Goal: Check status

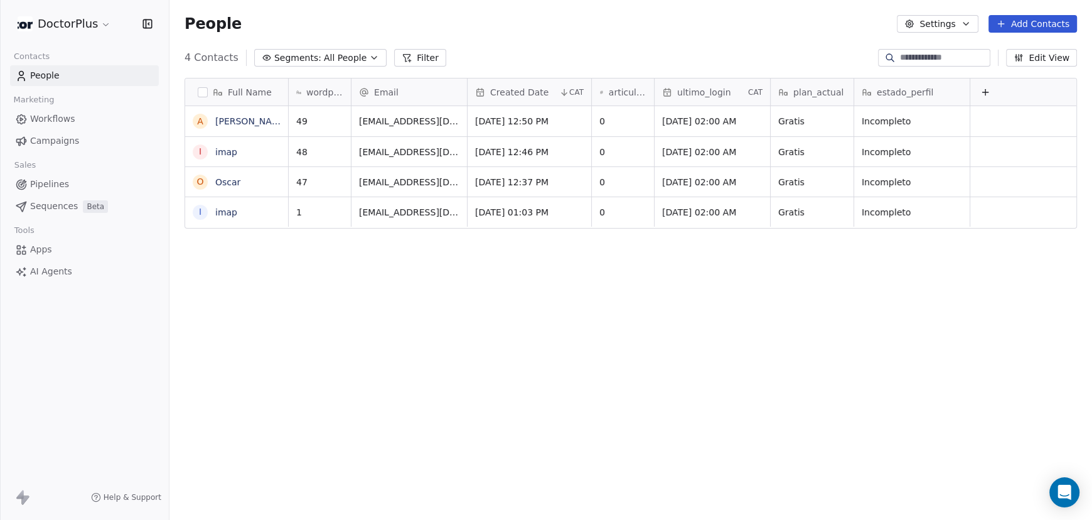
scroll to position [447, 912]
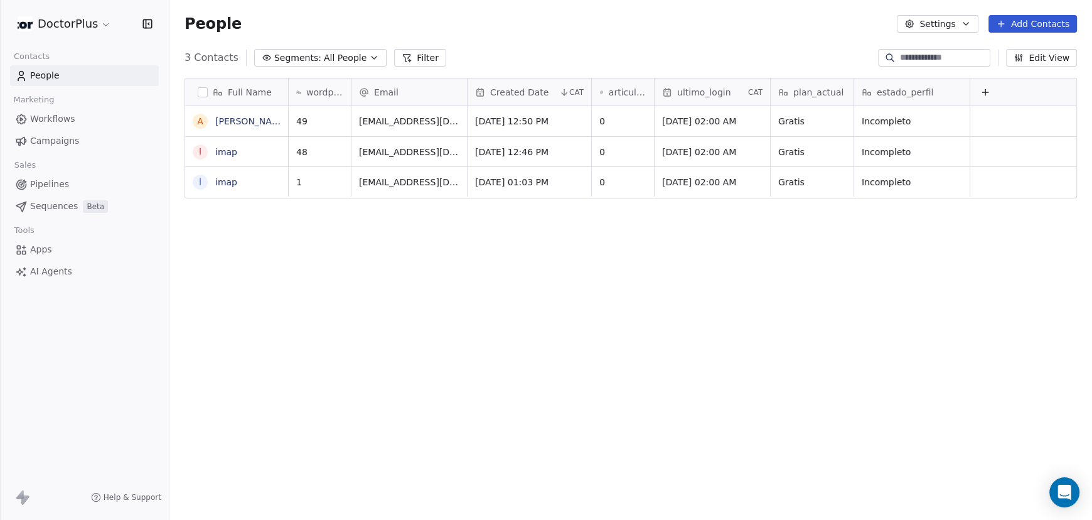
click at [54, 121] on span "Workflows" at bounding box center [52, 118] width 45 height 13
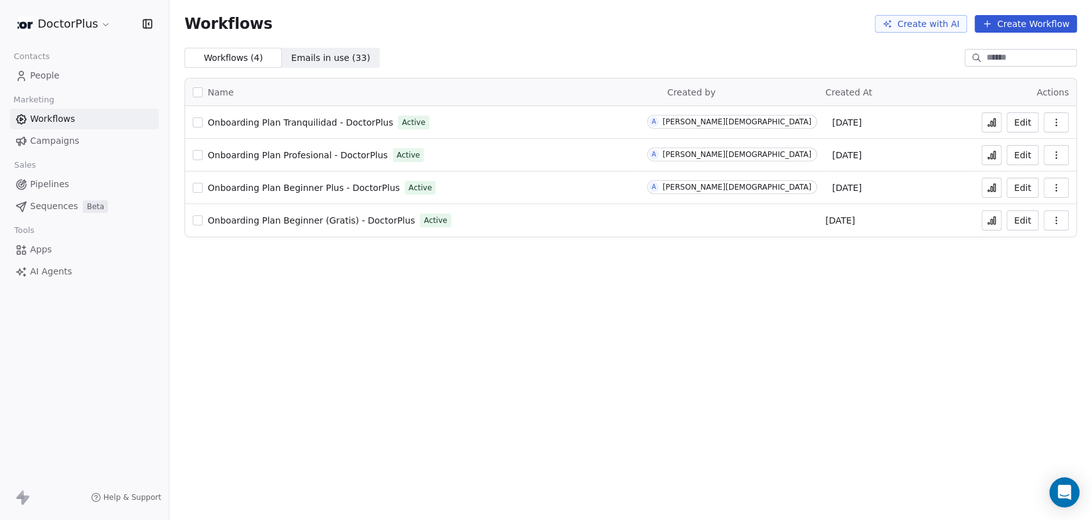
click at [287, 156] on span "Onboarding Plan Profesional - DoctorPlus" at bounding box center [298, 155] width 180 height 10
click at [992, 156] on icon at bounding box center [992, 155] width 10 height 10
